Goal: Task Accomplishment & Management: Complete application form

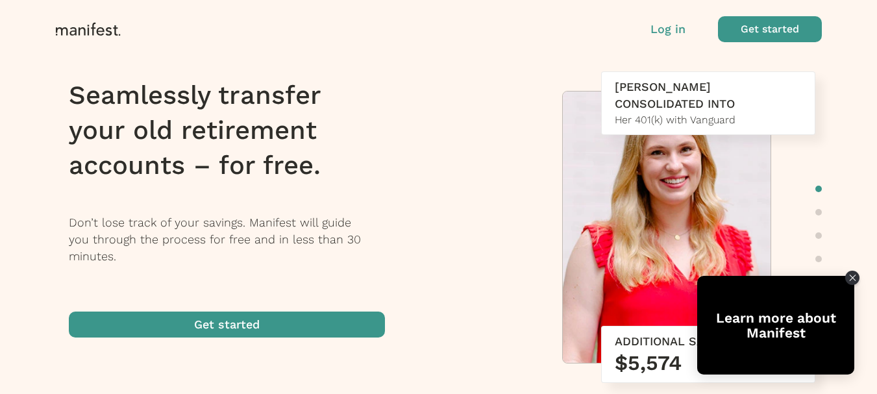
click at [662, 31] on p "Log in" at bounding box center [667, 29] width 35 height 17
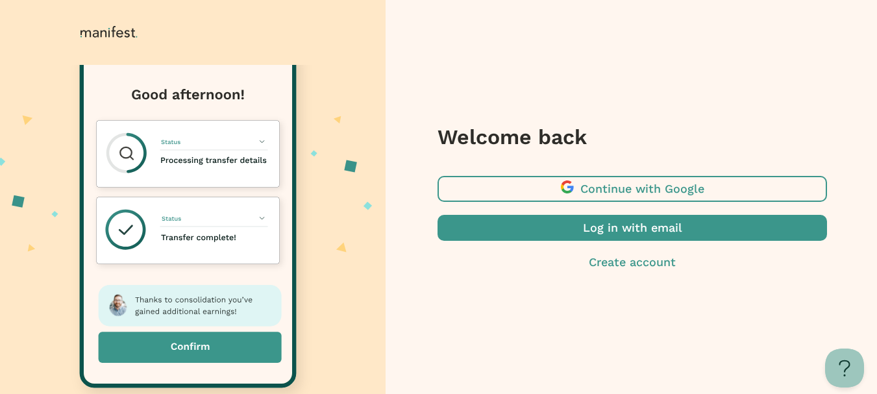
click at [587, 185] on span "button" at bounding box center [631, 189] width 389 height 26
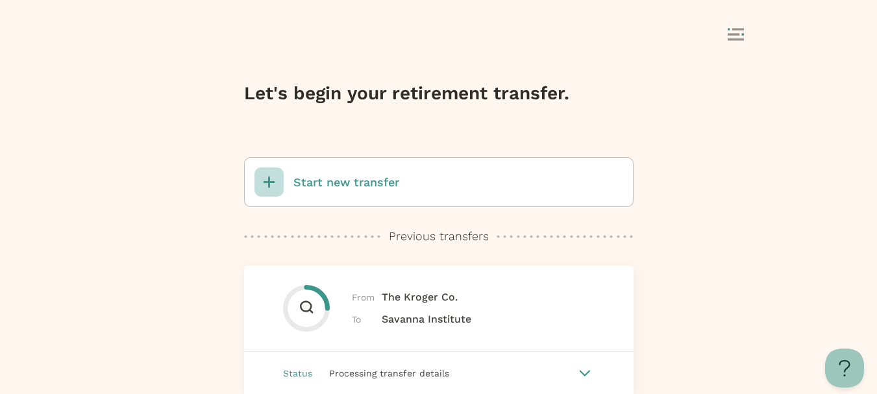
click at [339, 183] on p "Start new transfer" at bounding box center [346, 182] width 106 height 17
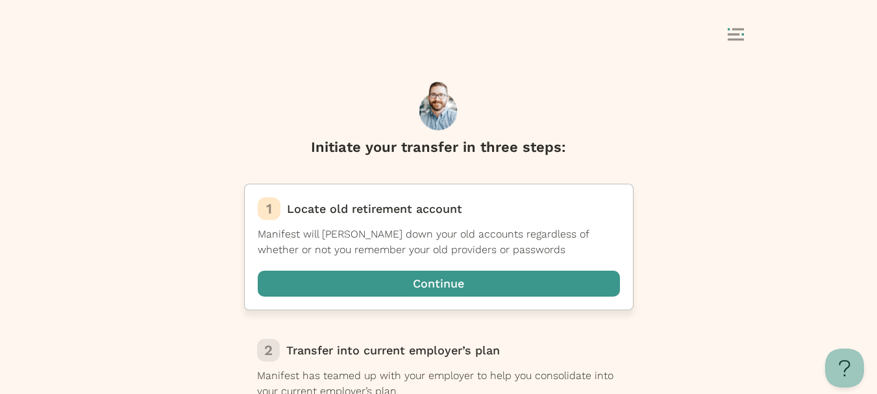
click at [445, 280] on span "button" at bounding box center [439, 284] width 362 height 26
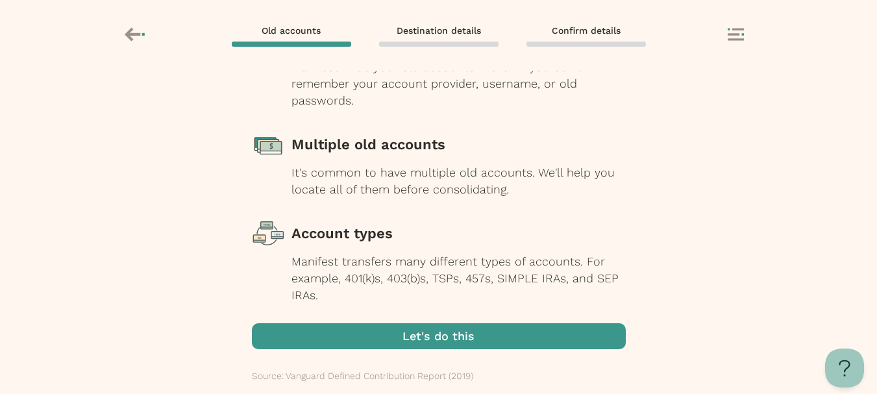
scroll to position [223, 0]
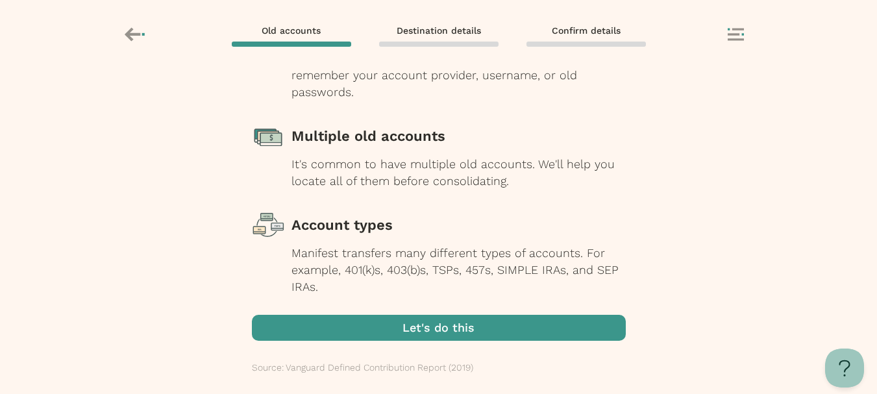
click at [447, 315] on span "button" at bounding box center [439, 328] width 374 height 26
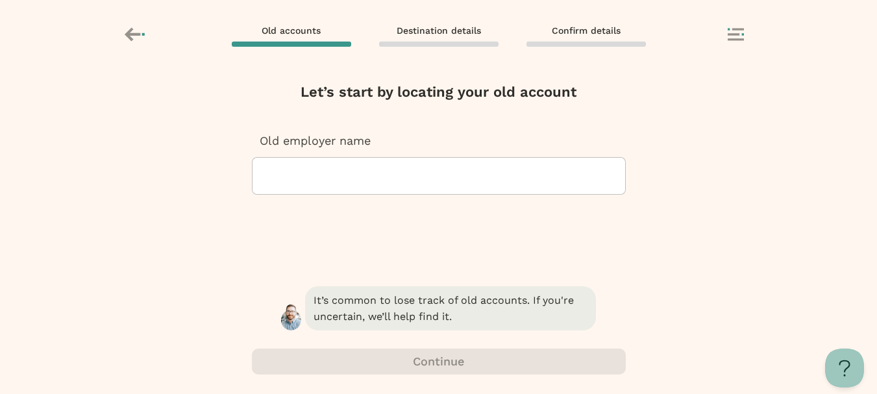
click at [305, 164] on div at bounding box center [439, 176] width 352 height 36
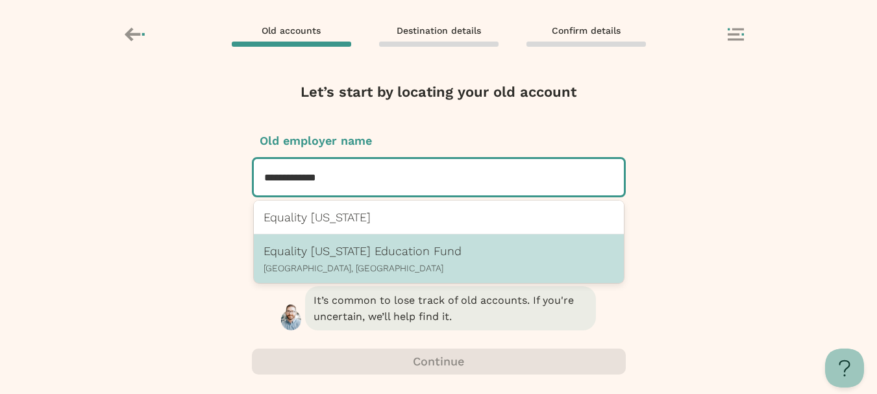
click at [325, 266] on p "Columbus, OH" at bounding box center [438, 268] width 350 height 10
type input "**********"
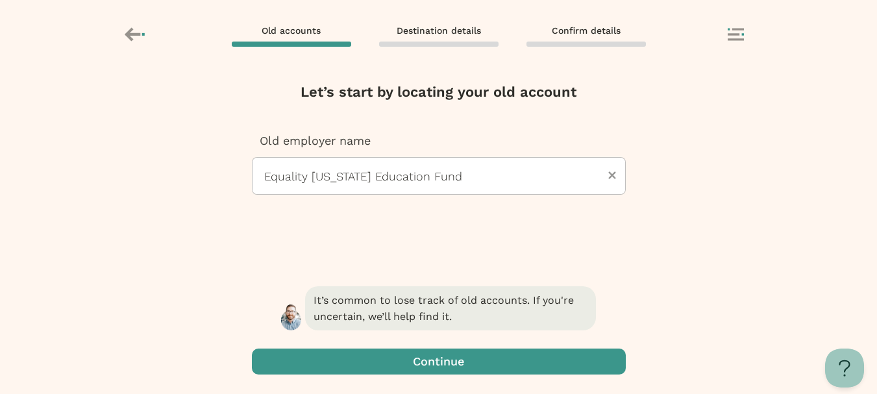
click at [435, 358] on span "button" at bounding box center [439, 362] width 374 height 26
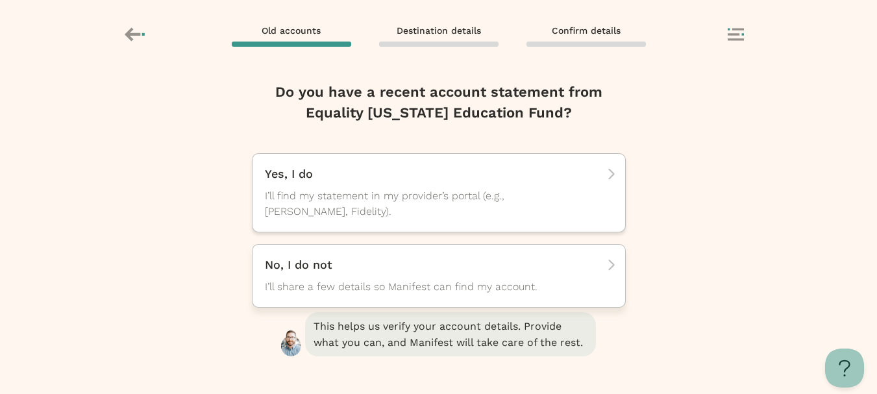
click at [448, 273] on div "No, I do not I’ll share a few details so Manifest can find my account." at bounding box center [434, 276] width 339 height 38
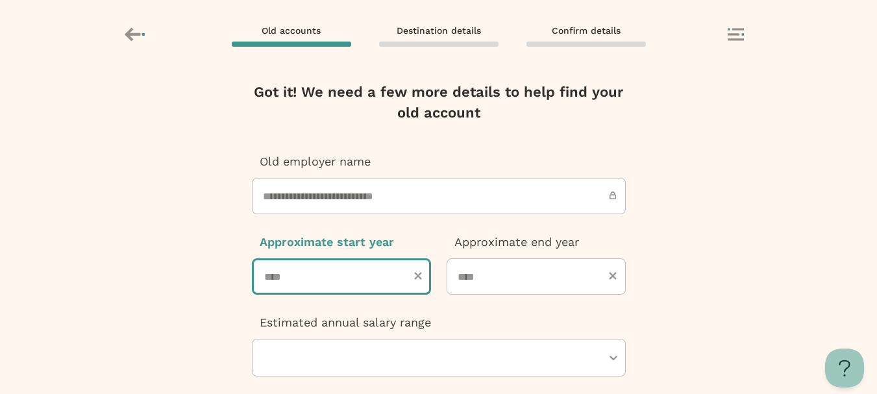
click at [413, 276] on input "number" at bounding box center [341, 276] width 179 height 36
type input "****"
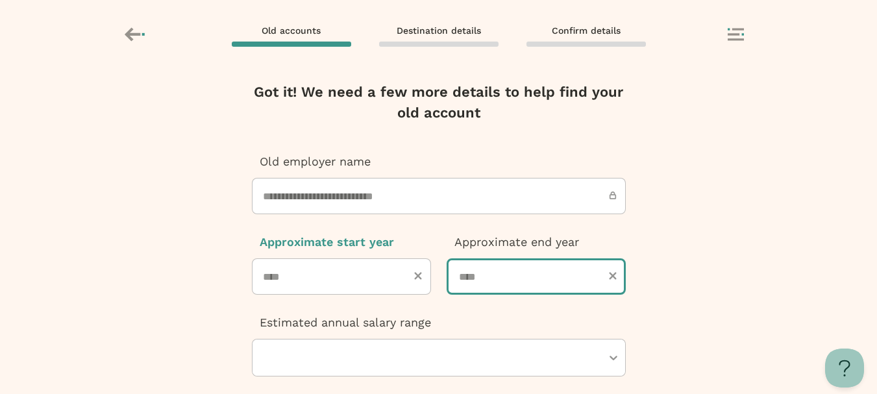
click at [533, 276] on input "number" at bounding box center [536, 276] width 179 height 36
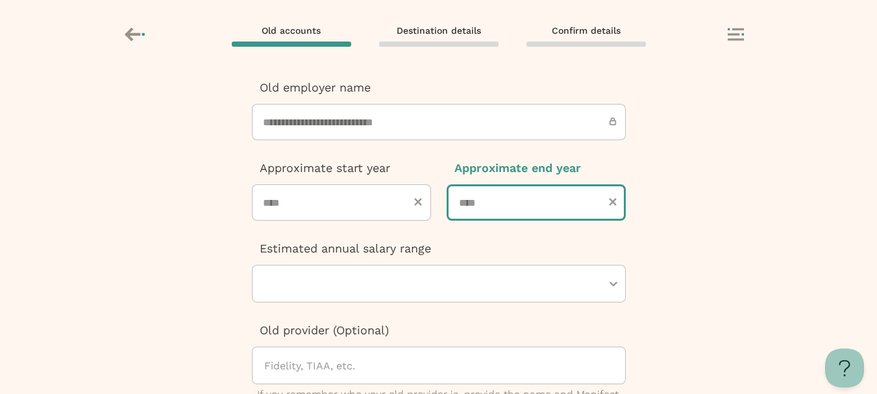
scroll to position [130, 0]
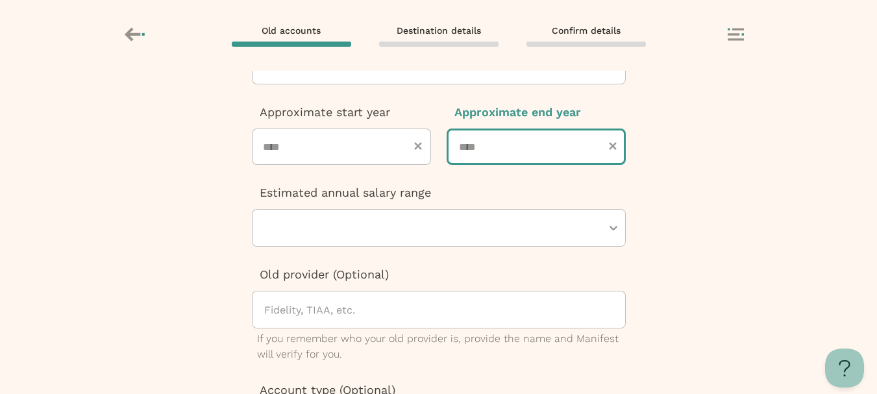
type input "****"
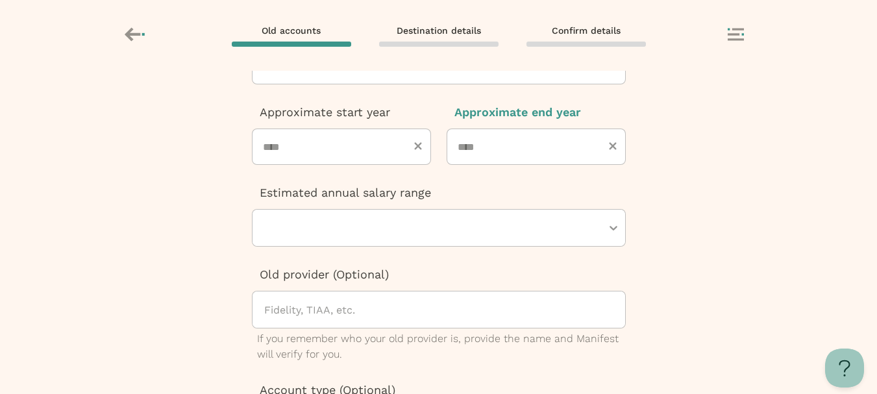
click at [451, 221] on div at bounding box center [432, 228] width 339 height 36
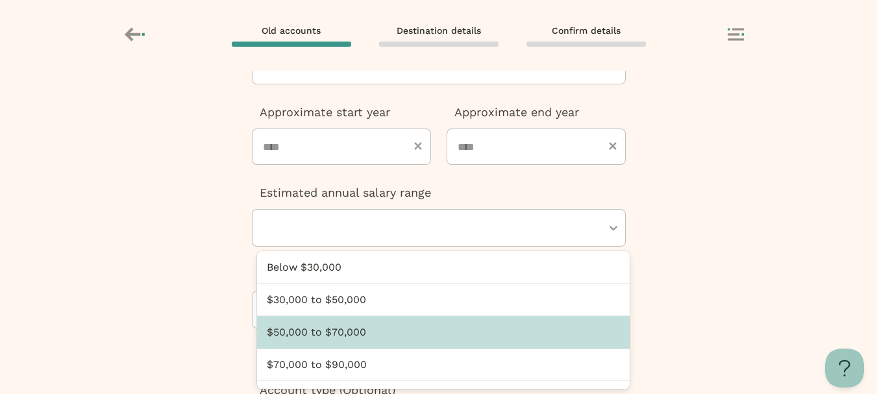
click at [352, 342] on div "$50,000 to $70,000" at bounding box center [443, 332] width 373 height 32
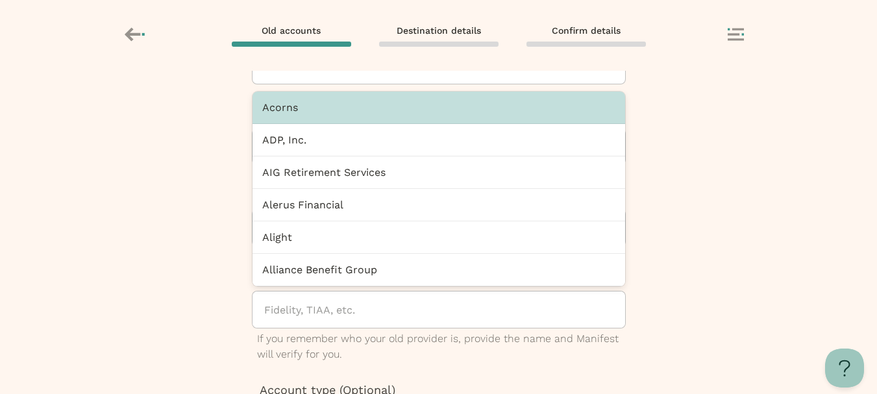
click at [331, 299] on div at bounding box center [444, 309] width 362 height 36
type input "**"
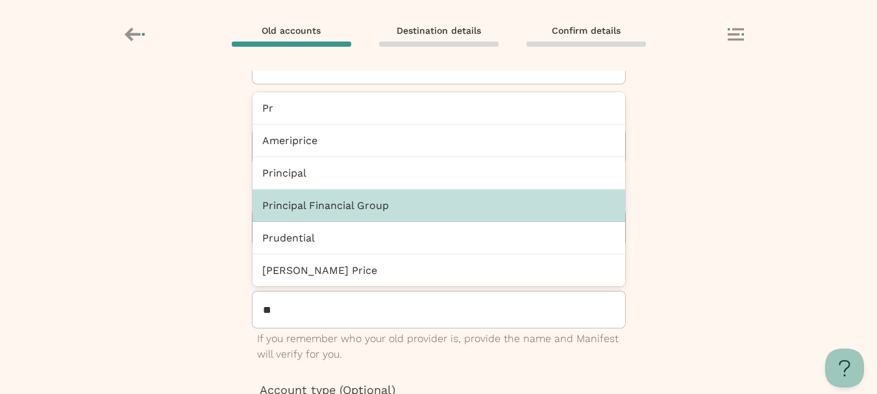
click at [321, 199] on div "Principal Financial Group" at bounding box center [438, 206] width 373 height 32
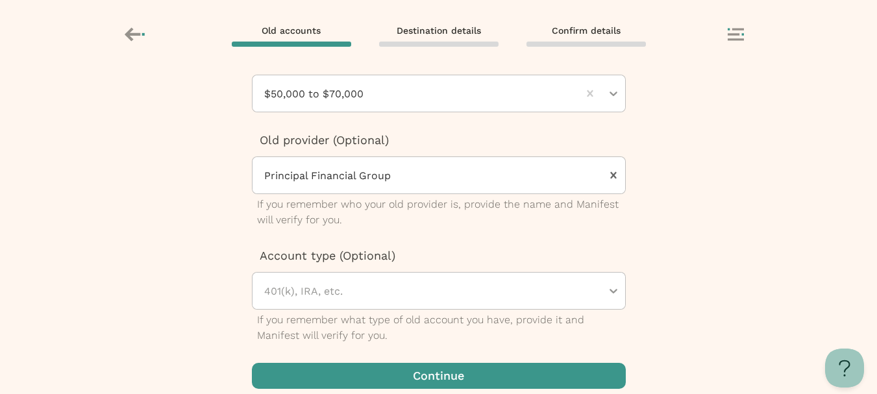
scroll to position [278, 0]
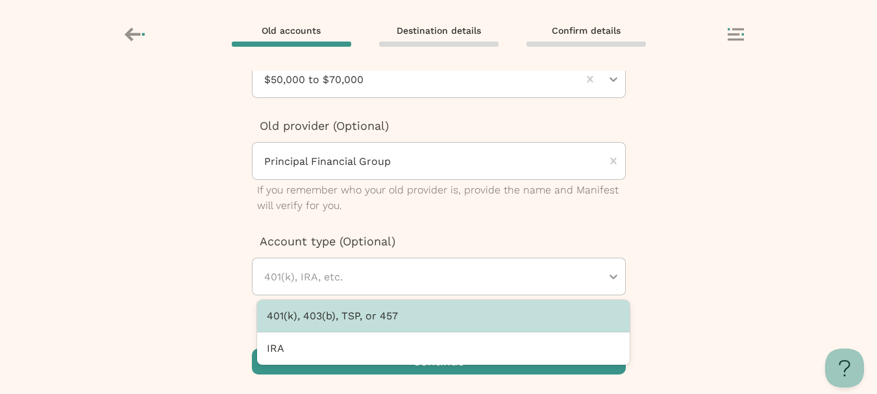
click at [384, 273] on div at bounding box center [432, 276] width 339 height 36
click at [371, 308] on div "401(k), 403(b), TSP, or 457" at bounding box center [443, 316] width 373 height 32
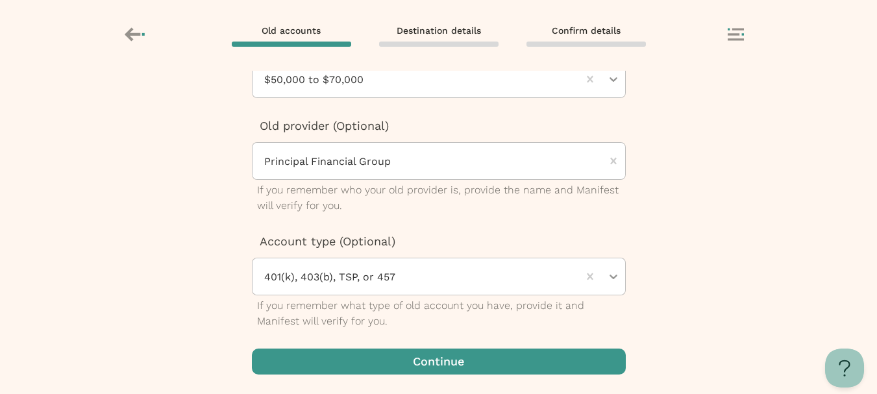
click at [369, 355] on span "button" at bounding box center [439, 362] width 374 height 26
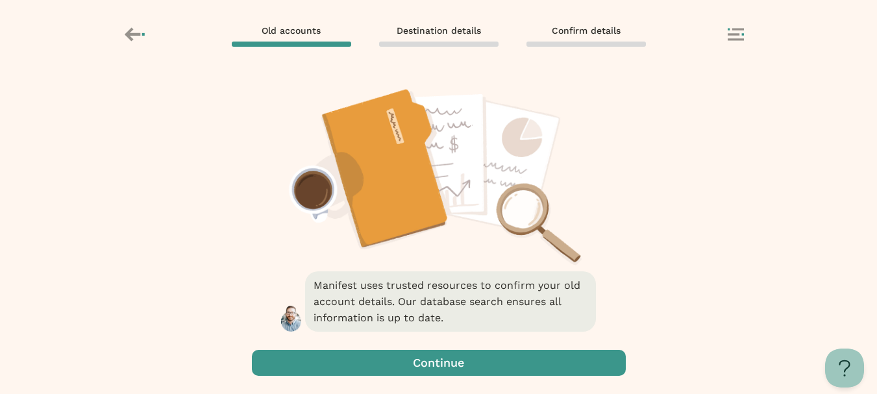
scroll to position [74, 0]
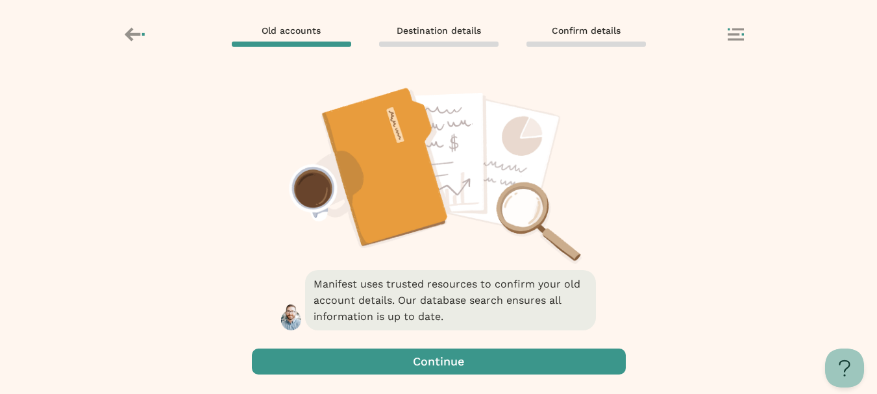
click at [412, 360] on span "button" at bounding box center [439, 362] width 374 height 26
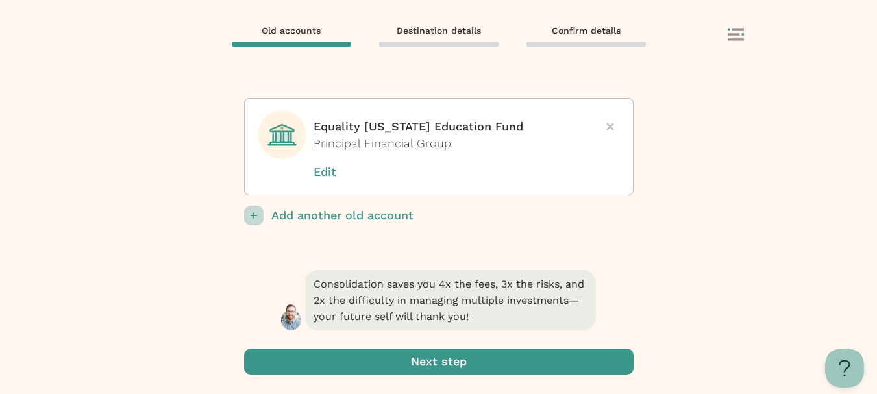
click at [405, 354] on span "submit" at bounding box center [438, 362] width 389 height 26
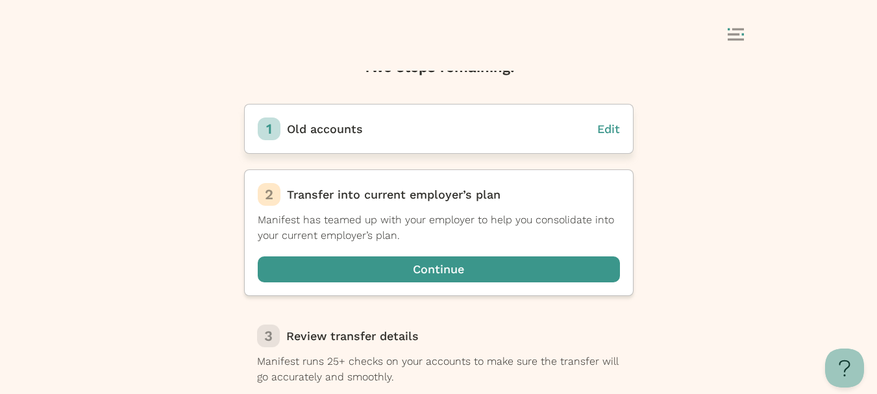
scroll to position [84, 0]
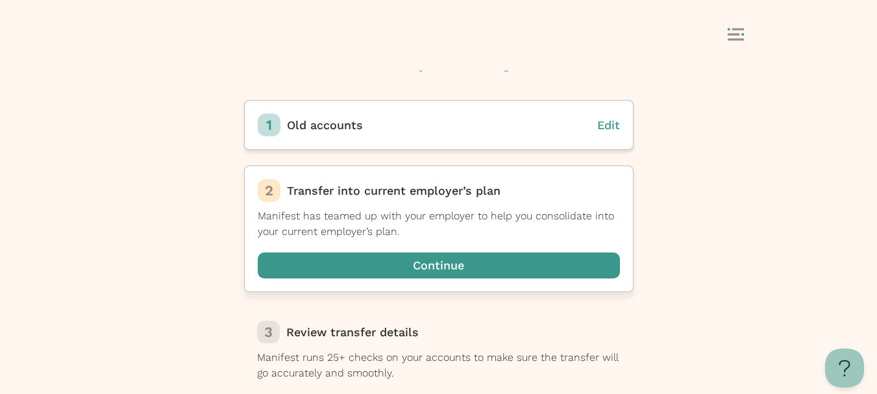
click at [416, 270] on span "button" at bounding box center [439, 265] width 362 height 26
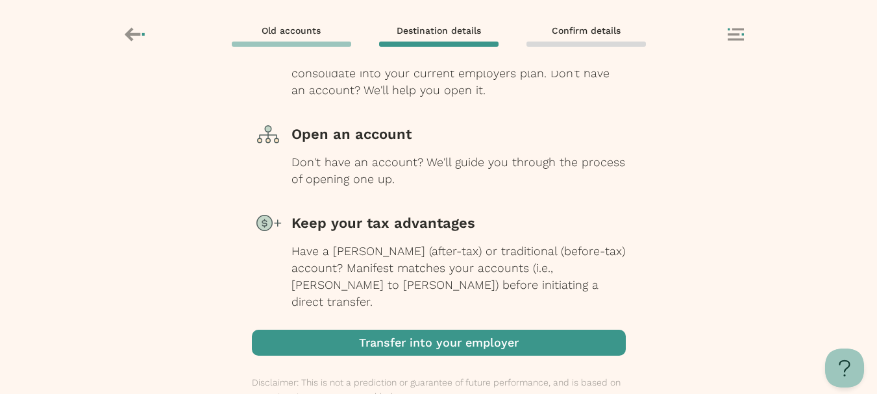
scroll to position [222, 0]
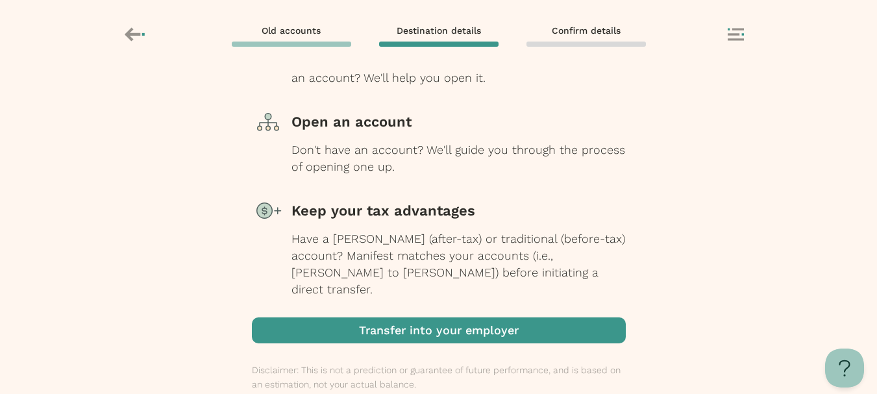
click at [404, 317] on span "button" at bounding box center [439, 330] width 374 height 26
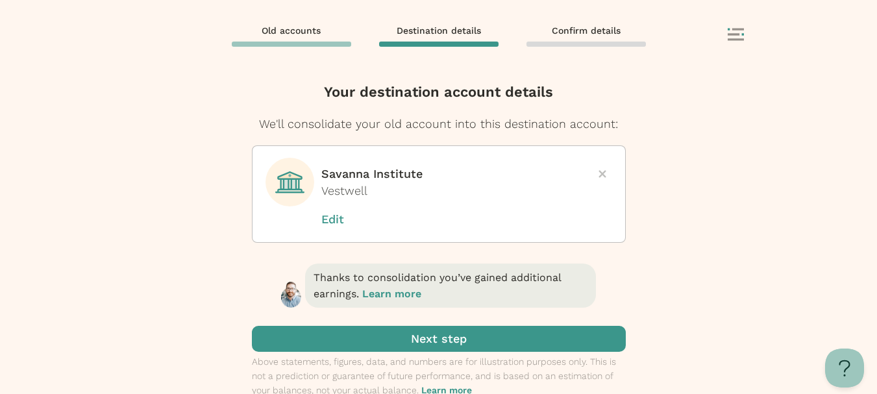
click at [420, 338] on span "submit" at bounding box center [439, 339] width 374 height 26
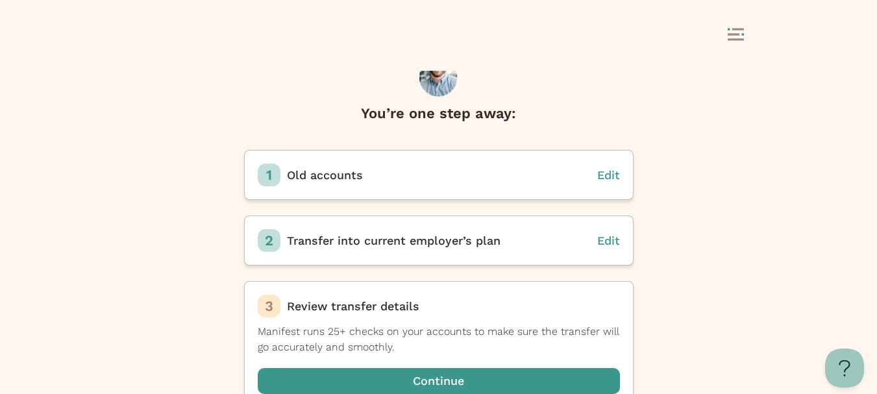
scroll to position [47, 0]
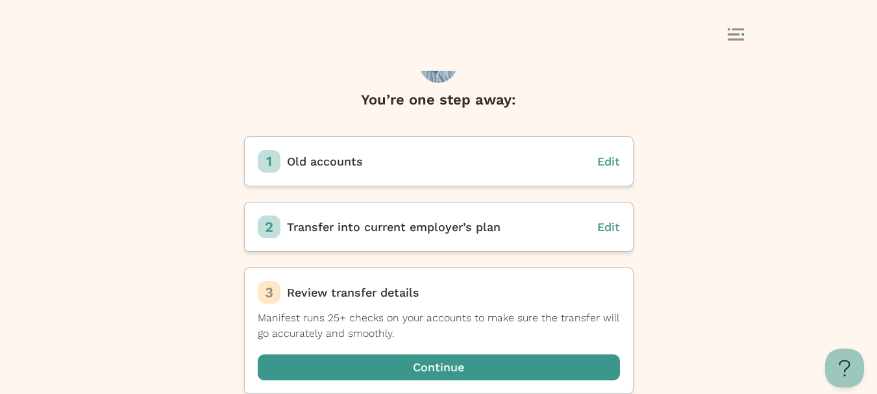
click at [431, 369] on span "button" at bounding box center [439, 367] width 362 height 26
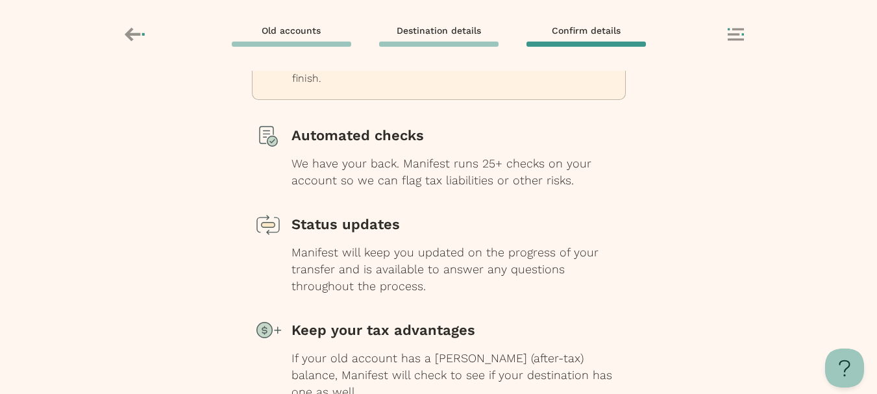
scroll to position [205, 0]
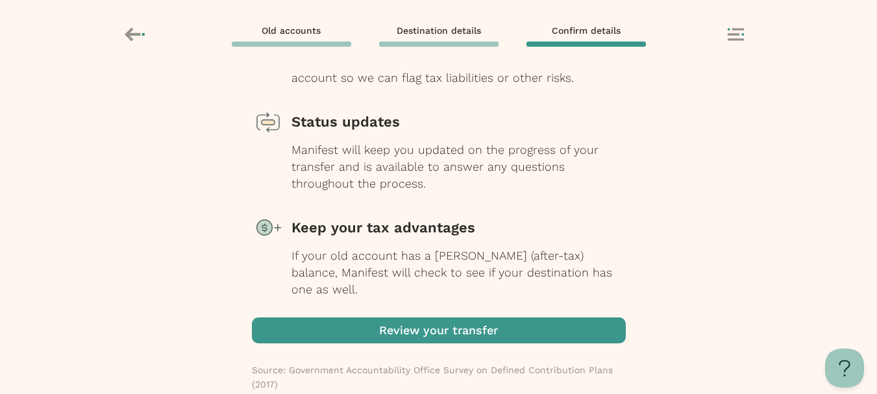
click at [418, 319] on span "button" at bounding box center [439, 330] width 374 height 26
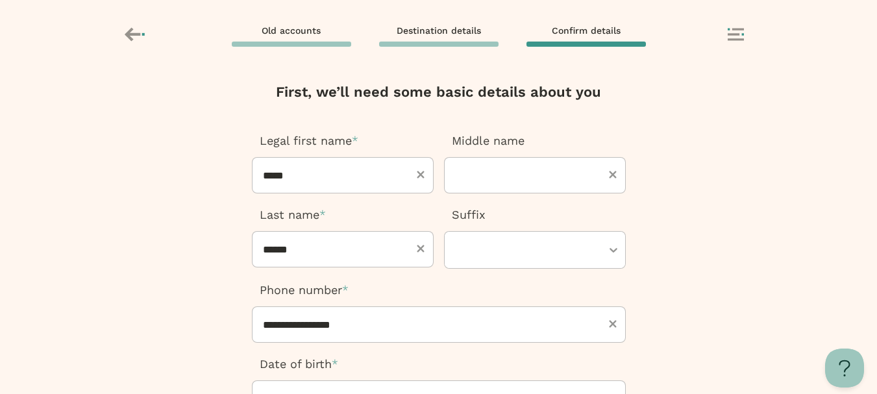
type input "**********"
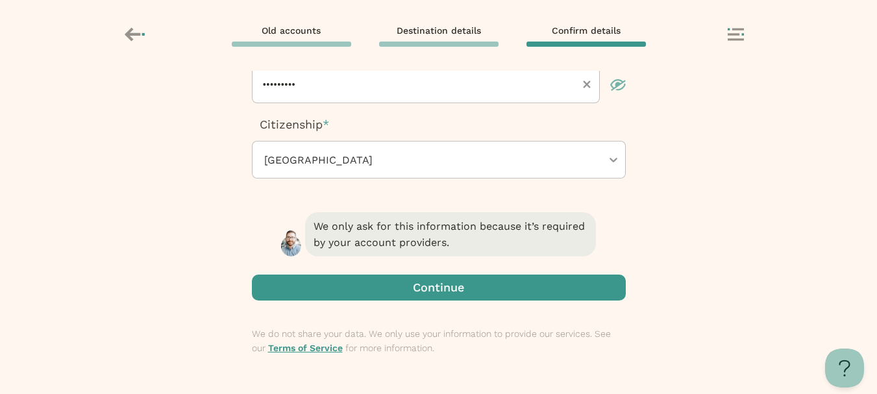
click at [402, 286] on span "button" at bounding box center [439, 288] width 374 height 26
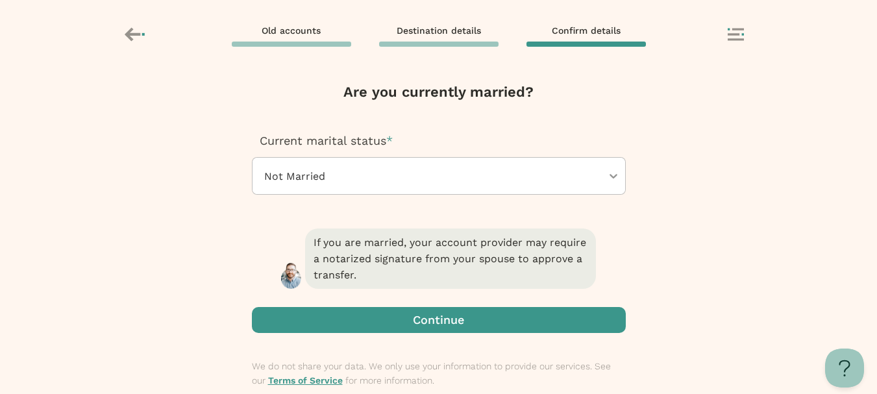
click at [360, 173] on div at bounding box center [432, 176] width 339 height 36
click at [378, 325] on span "button" at bounding box center [439, 320] width 374 height 26
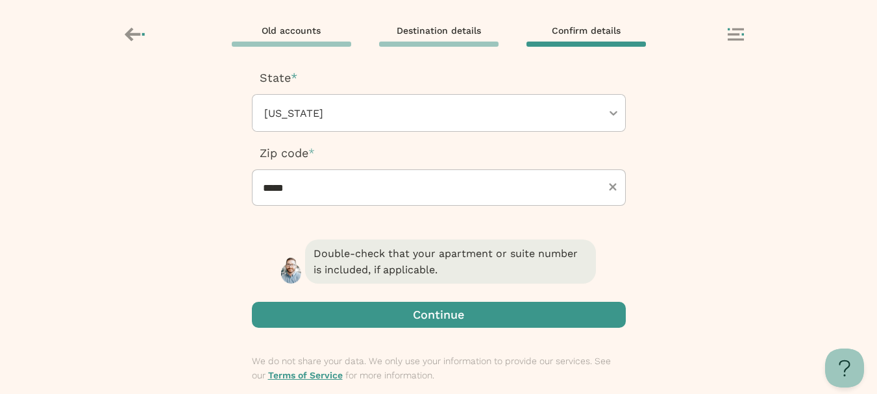
scroll to position [313, 0]
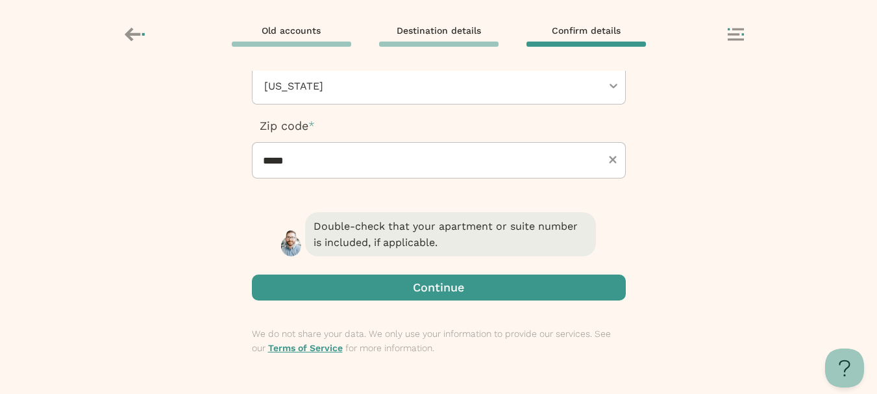
click at [395, 283] on span "button" at bounding box center [439, 288] width 374 height 26
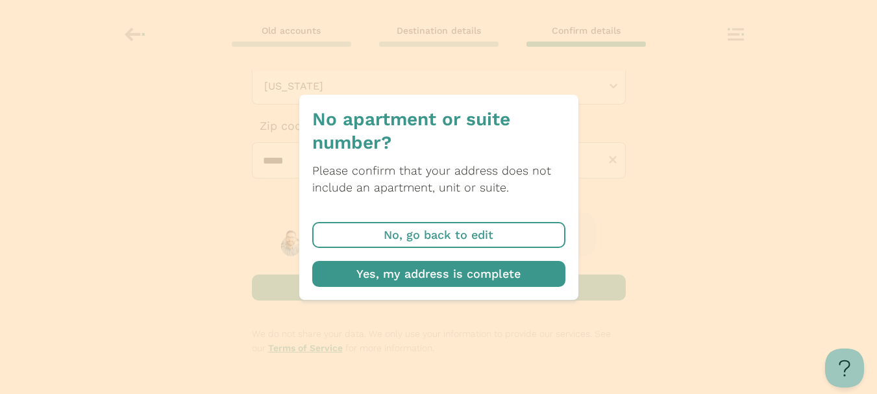
click at [453, 276] on span "button" at bounding box center [438, 274] width 253 height 26
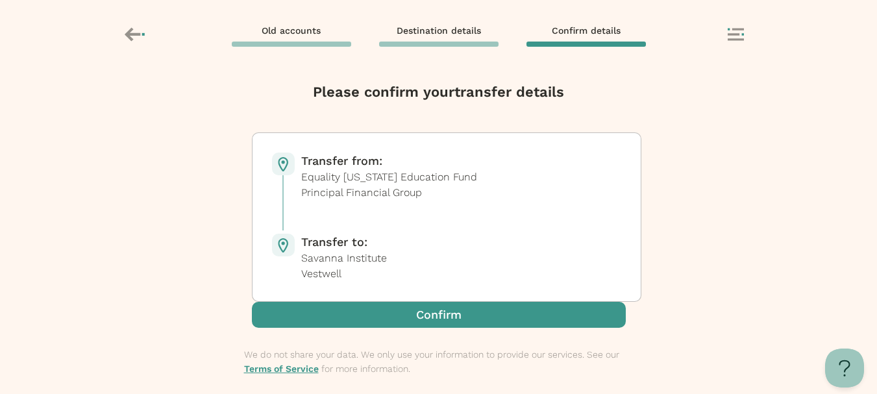
click at [448, 316] on span "button" at bounding box center [439, 315] width 374 height 26
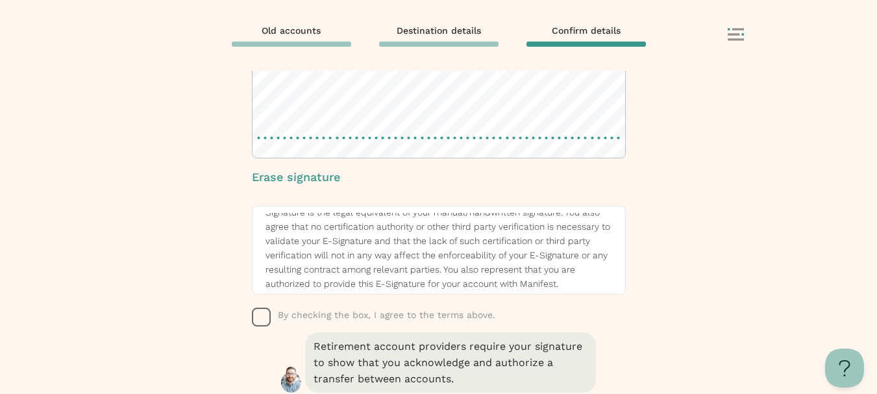
scroll to position [79, 0]
click at [268, 318] on icon "button" at bounding box center [261, 317] width 19 height 19
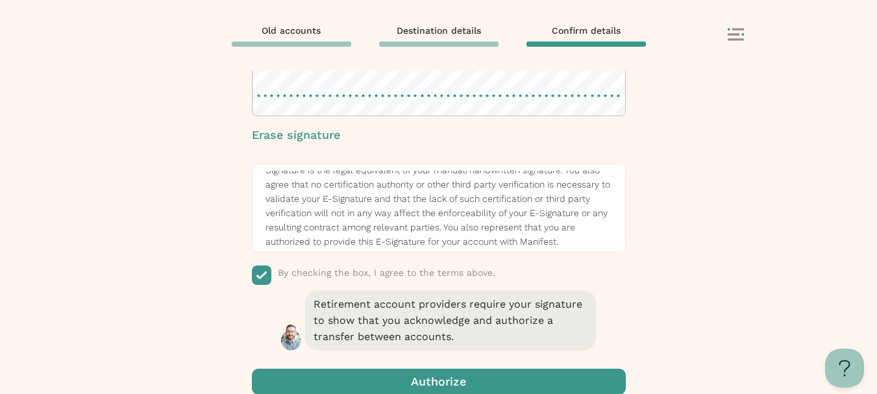
scroll to position [192, 0]
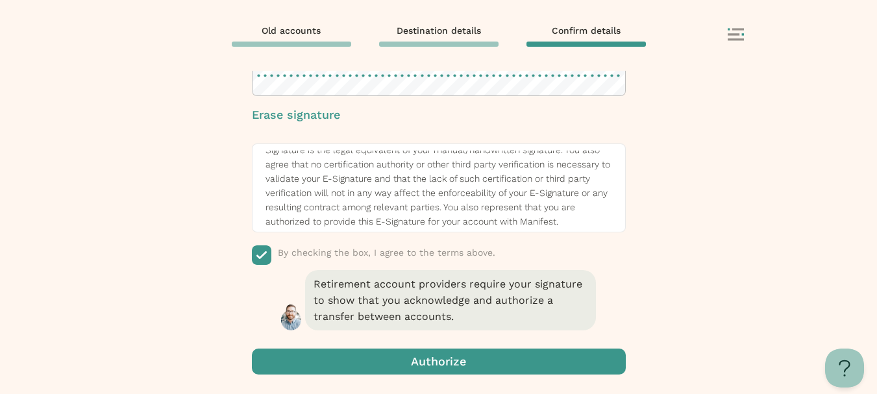
click at [510, 358] on span "button" at bounding box center [439, 362] width 374 height 26
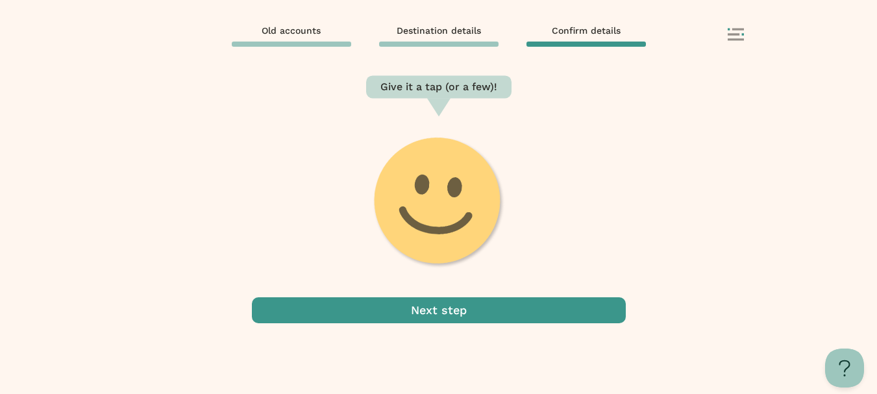
scroll to position [134, 0]
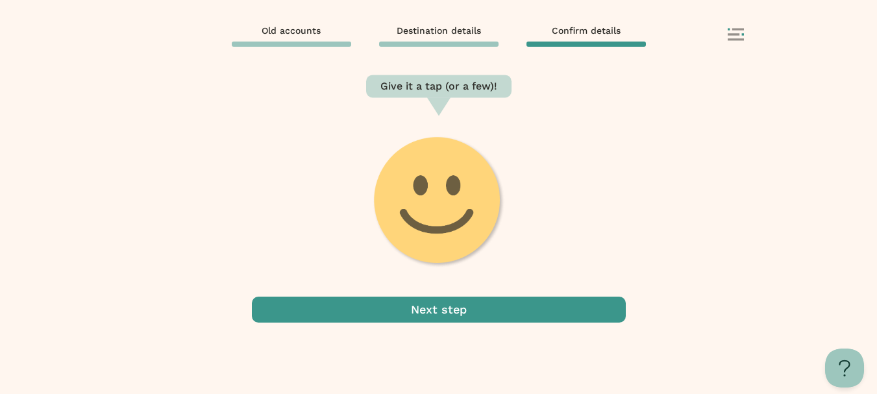
click at [458, 320] on span "button" at bounding box center [439, 310] width 374 height 26
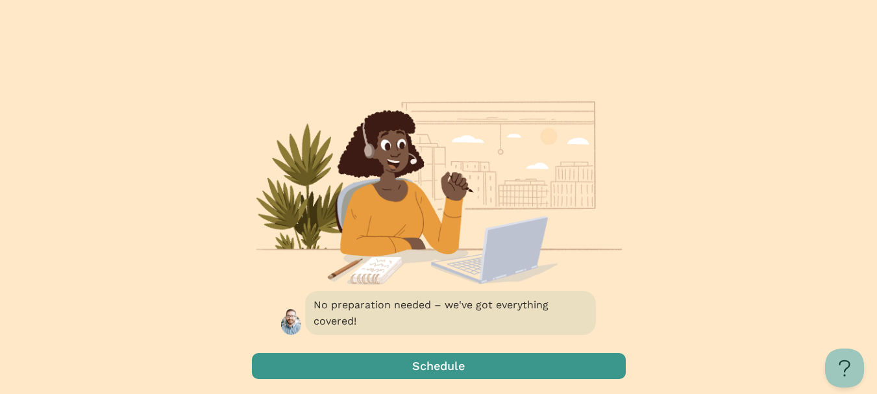
scroll to position [81, 0]
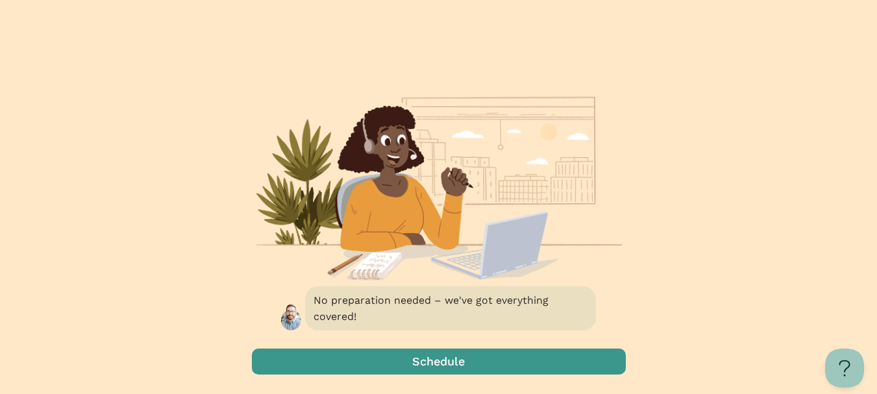
click at [446, 368] on span "button" at bounding box center [439, 362] width 374 height 26
